Goal: Task Accomplishment & Management: Complete application form

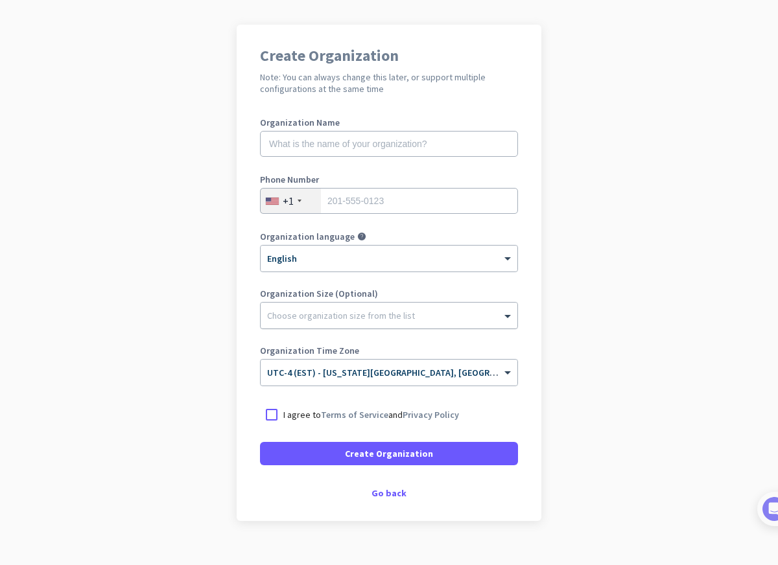
scroll to position [101, 0]
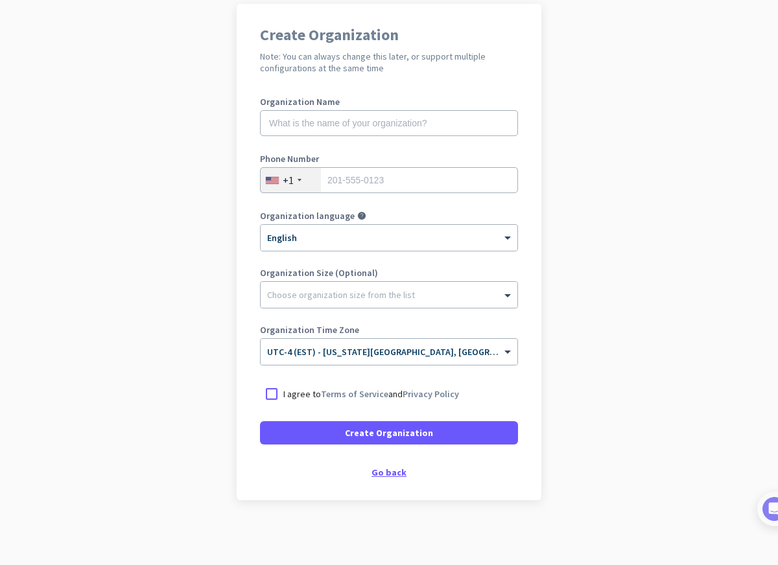
click at [386, 474] on div "Go back" at bounding box center [389, 472] width 258 height 9
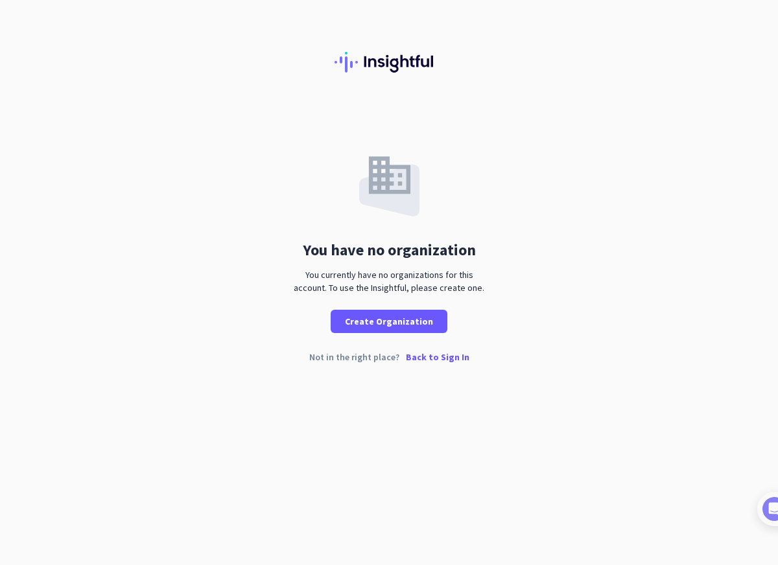
drag, startPoint x: 393, startPoint y: 386, endPoint x: 393, endPoint y: 367, distance: 18.1
click at [393, 367] on div "You have no organization You currently have no organizations for this account. …" at bounding box center [389, 282] width 778 height 565
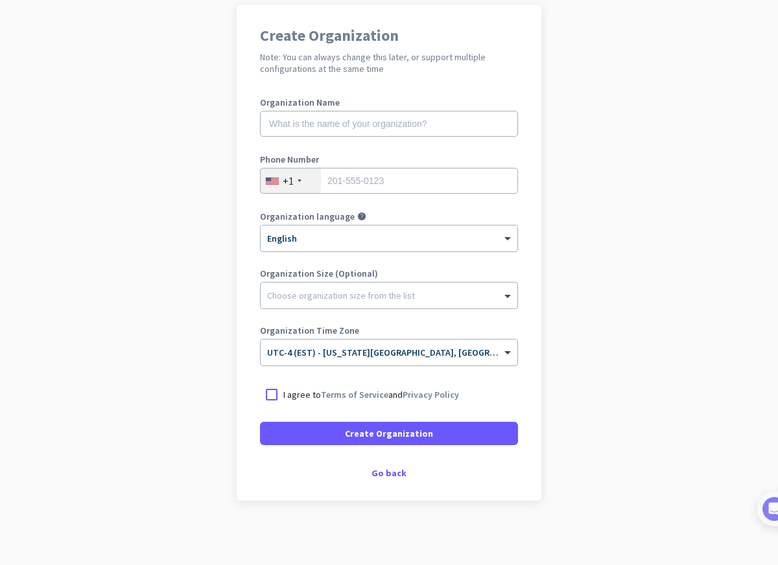
scroll to position [101, 0]
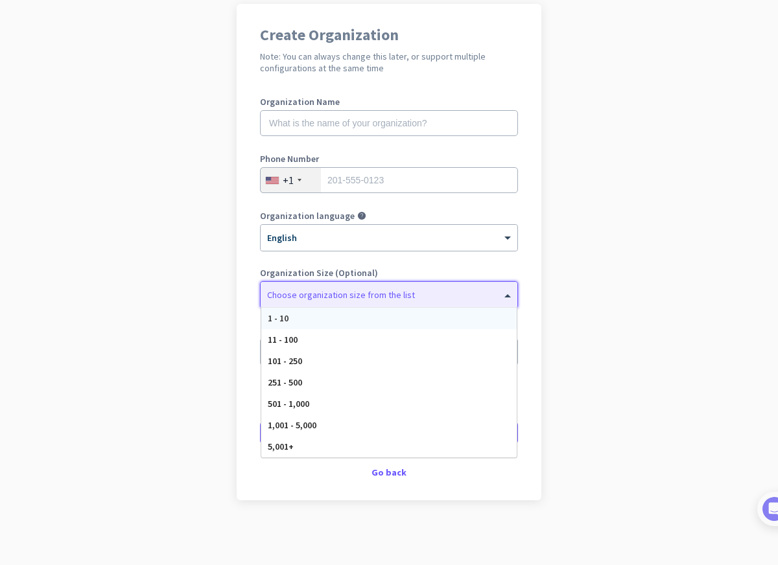
click at [334, 299] on div "Choose organization size from the list" at bounding box center [341, 295] width 148 height 12
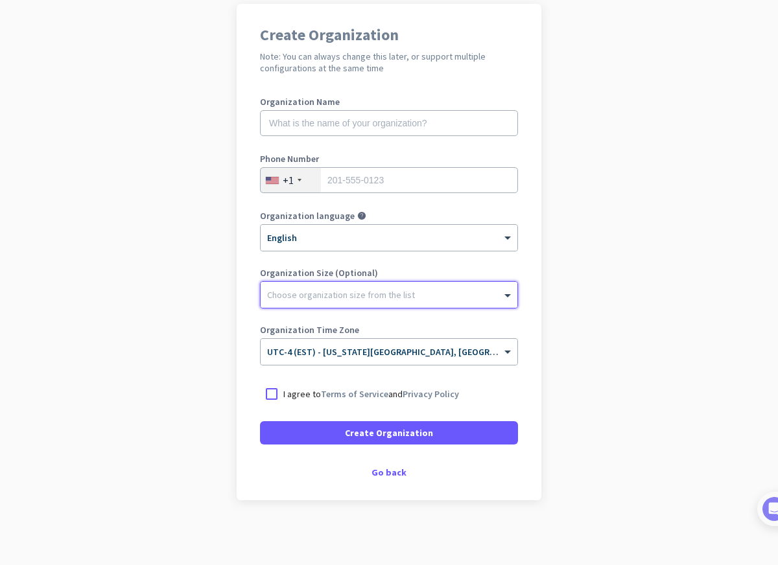
click at [334, 299] on div "Choose organization size from the list" at bounding box center [341, 295] width 148 height 12
click at [385, 478] on div "Create Organization Note: You can always change this later, or support multiple…" at bounding box center [389, 252] width 305 height 496
click at [389, 474] on div "Go back" at bounding box center [389, 472] width 258 height 9
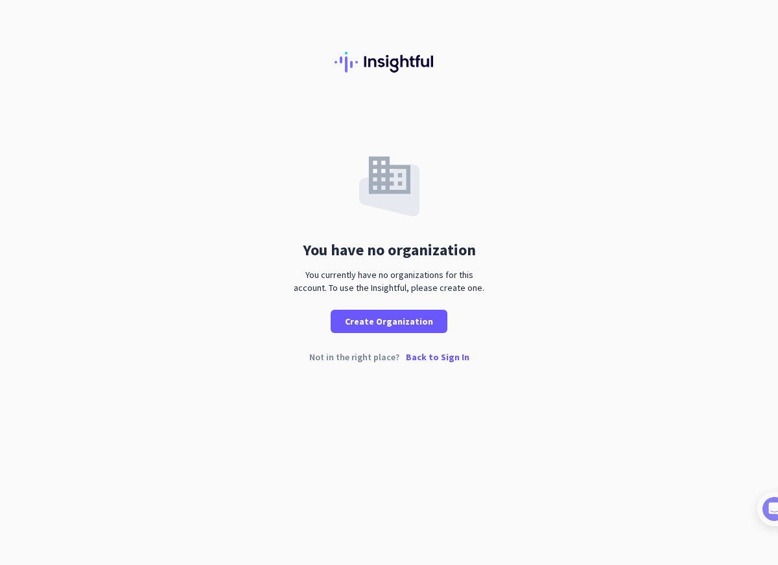
click at [389, 474] on div "You have no organization You currently have no organizations for this account. …" at bounding box center [389, 282] width 778 height 565
click at [443, 355] on p "Back to Sign In" at bounding box center [438, 357] width 64 height 9
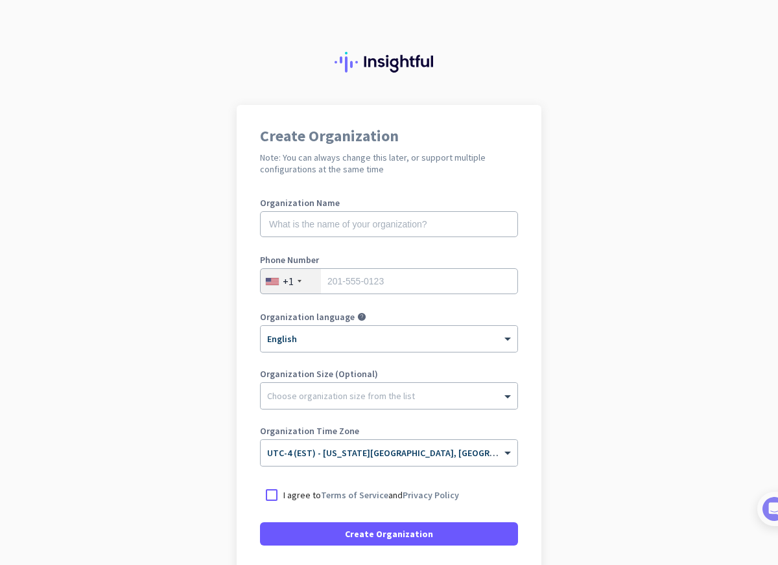
scroll to position [101, 0]
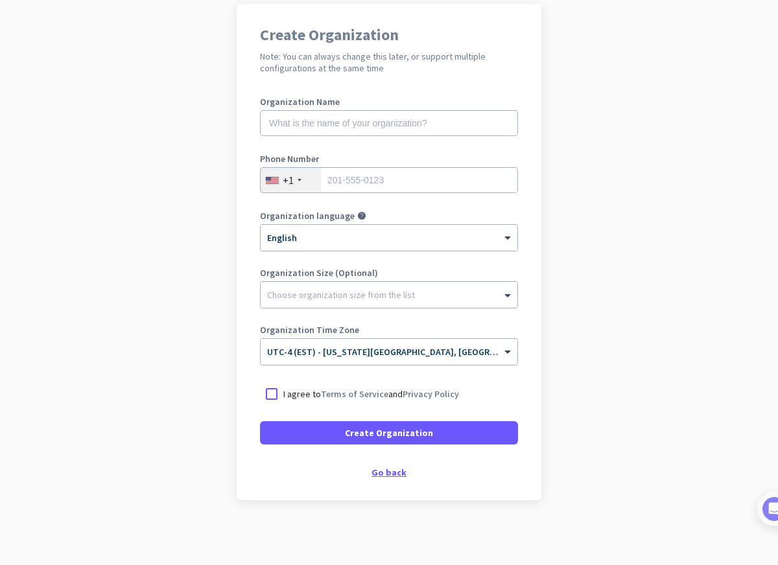
click at [392, 474] on div "Go back" at bounding box center [389, 472] width 258 height 9
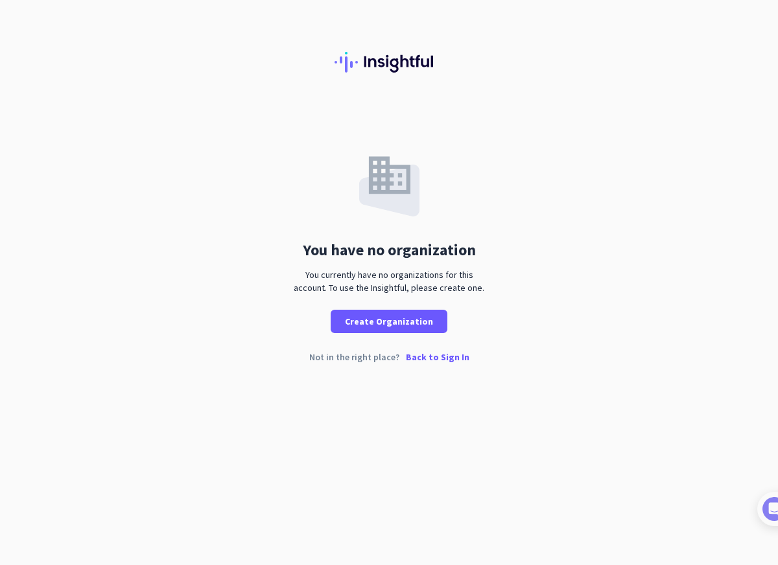
click at [431, 358] on p "Back to Sign In" at bounding box center [438, 357] width 64 height 9
